Goal: Task Accomplishment & Management: Manage account settings

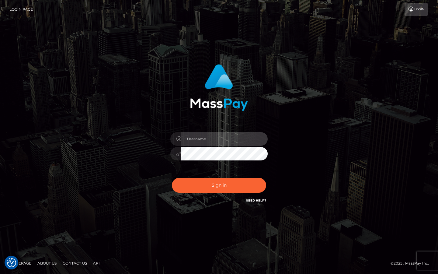
click at [222, 138] on input "text" at bounding box center [224, 139] width 86 height 14
type input "chloemoore4@gmail.com"
click at [172, 178] on button "Sign in" at bounding box center [219, 185] width 94 height 15
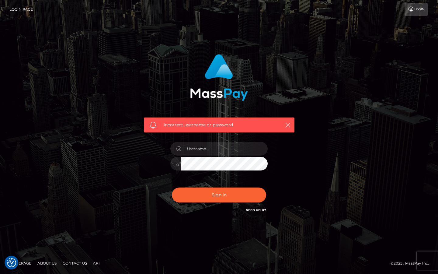
click at [423, 12] on link "Login" at bounding box center [416, 9] width 23 height 13
